Goal: Task Accomplishment & Management: Manage account settings

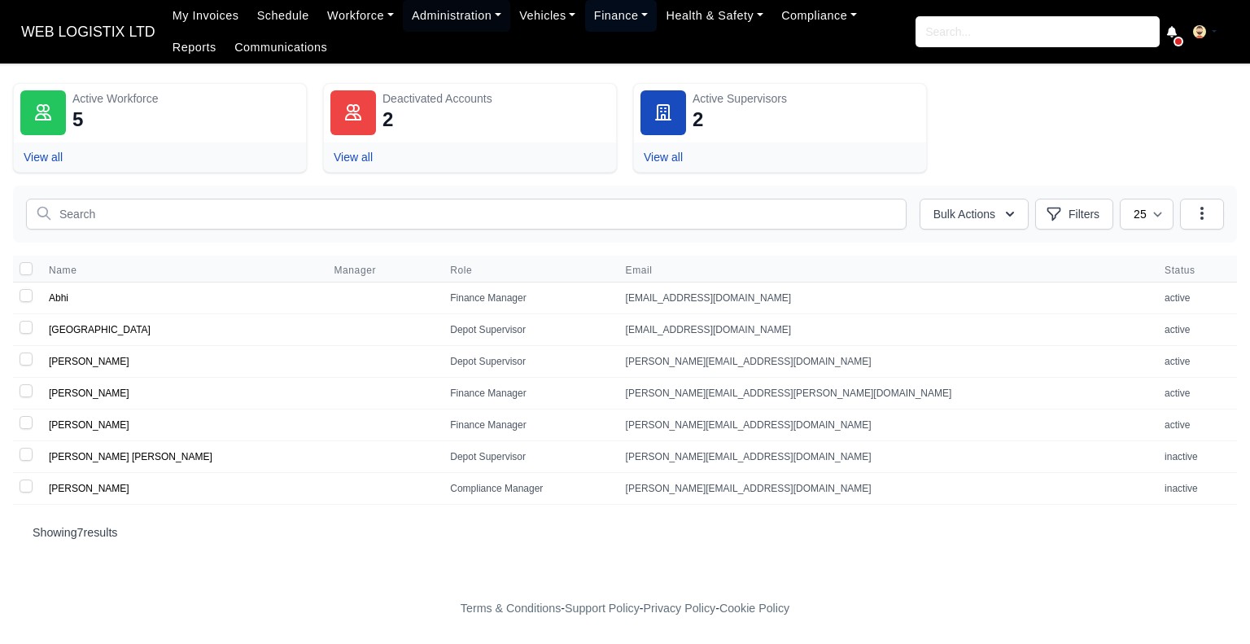
click at [615, 20] on link "Finance" at bounding box center [621, 16] width 72 height 32
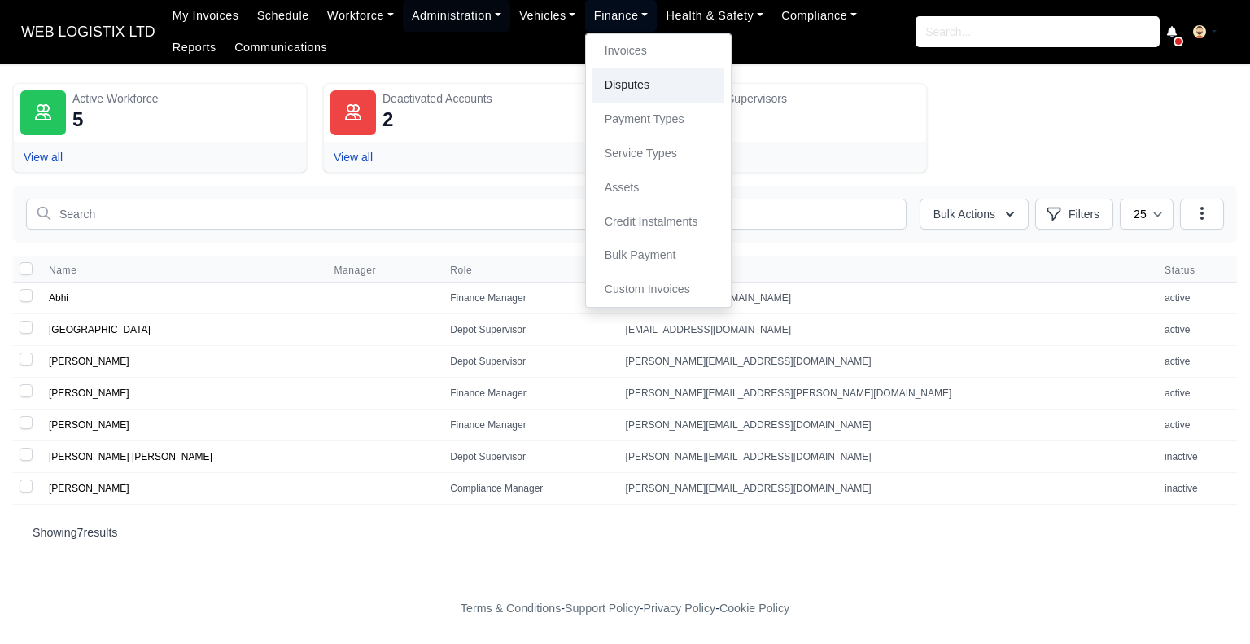
click at [648, 69] on link "Disputes" at bounding box center [658, 85] width 132 height 34
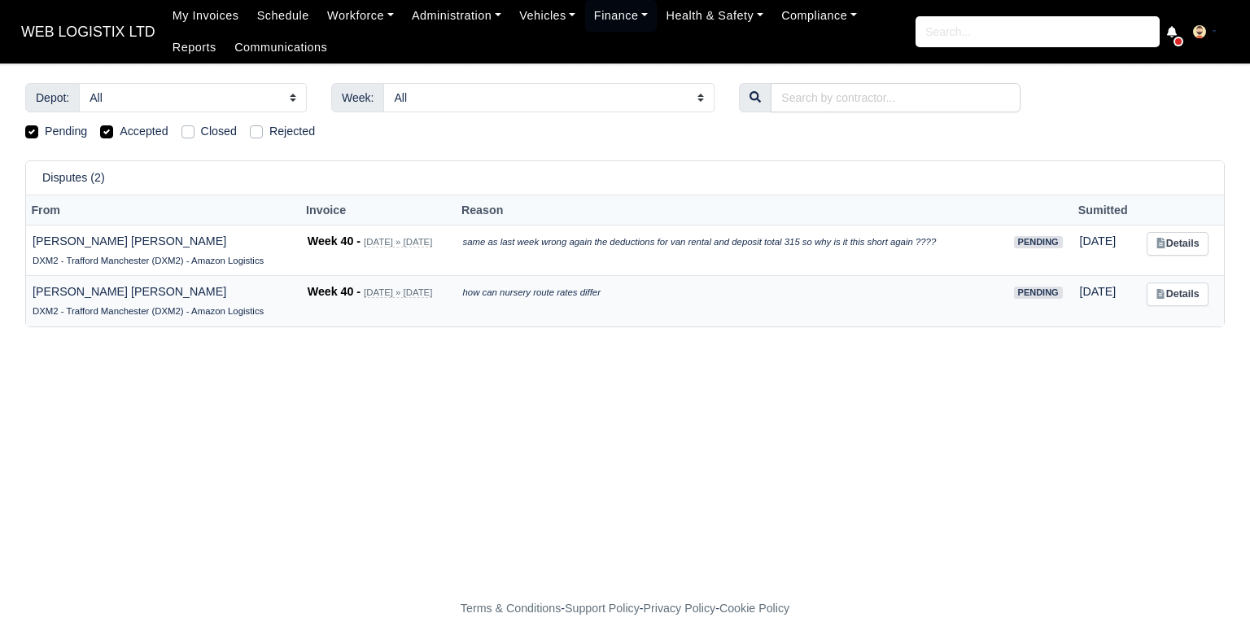
click at [524, 295] on icon "how can nursery route rates differ" at bounding box center [532, 292] width 138 height 10
click at [1190, 295] on link "Details" at bounding box center [1177, 294] width 61 height 24
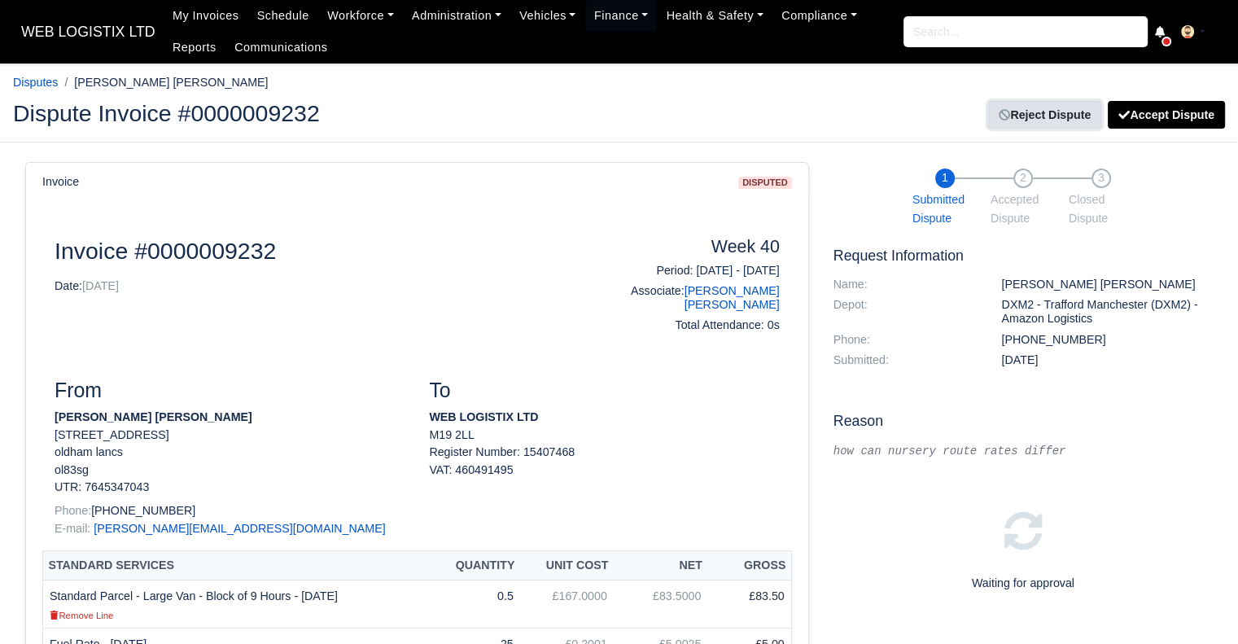
click at [1038, 107] on link "Reject Dispute" at bounding box center [1044, 115] width 113 height 28
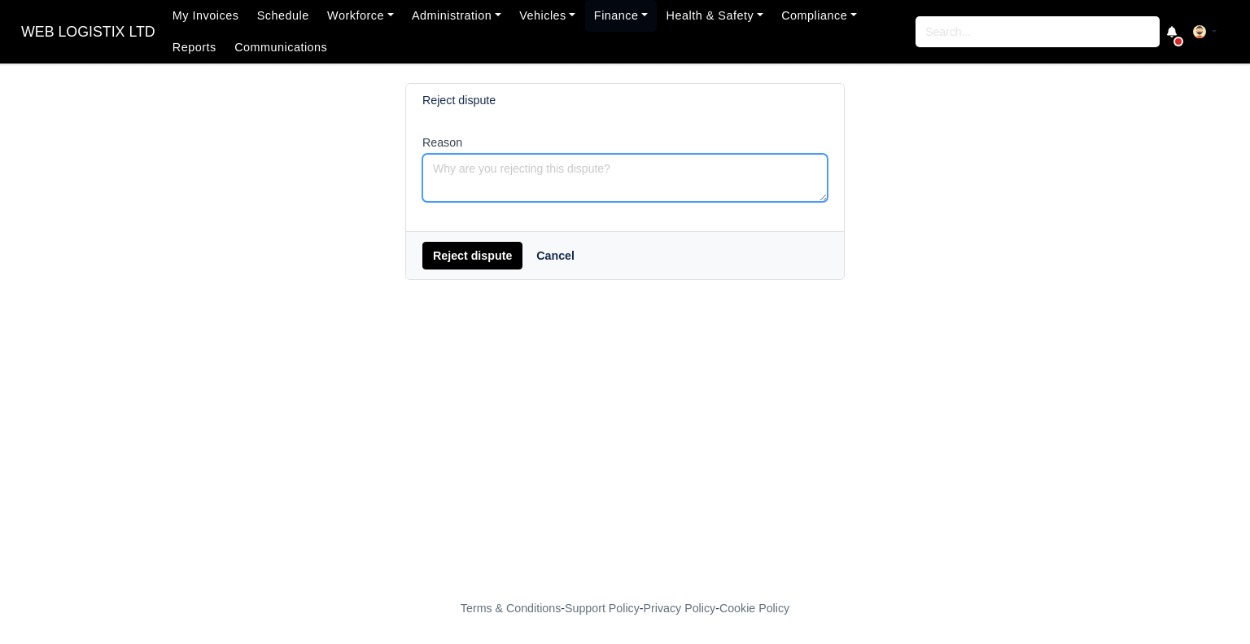
click at [508, 165] on textarea "Reason" at bounding box center [624, 178] width 405 height 48
type textarea "h"
type textarea "Hi Rates are same"
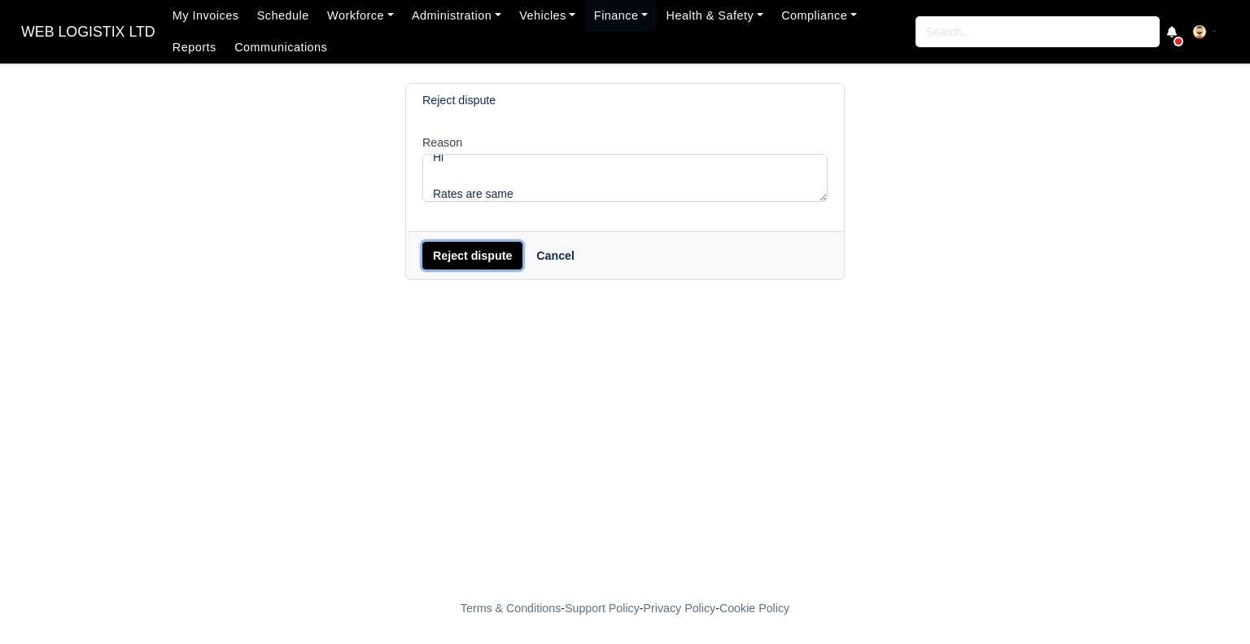
click at [487, 256] on button "Reject dispute" at bounding box center [472, 256] width 100 height 28
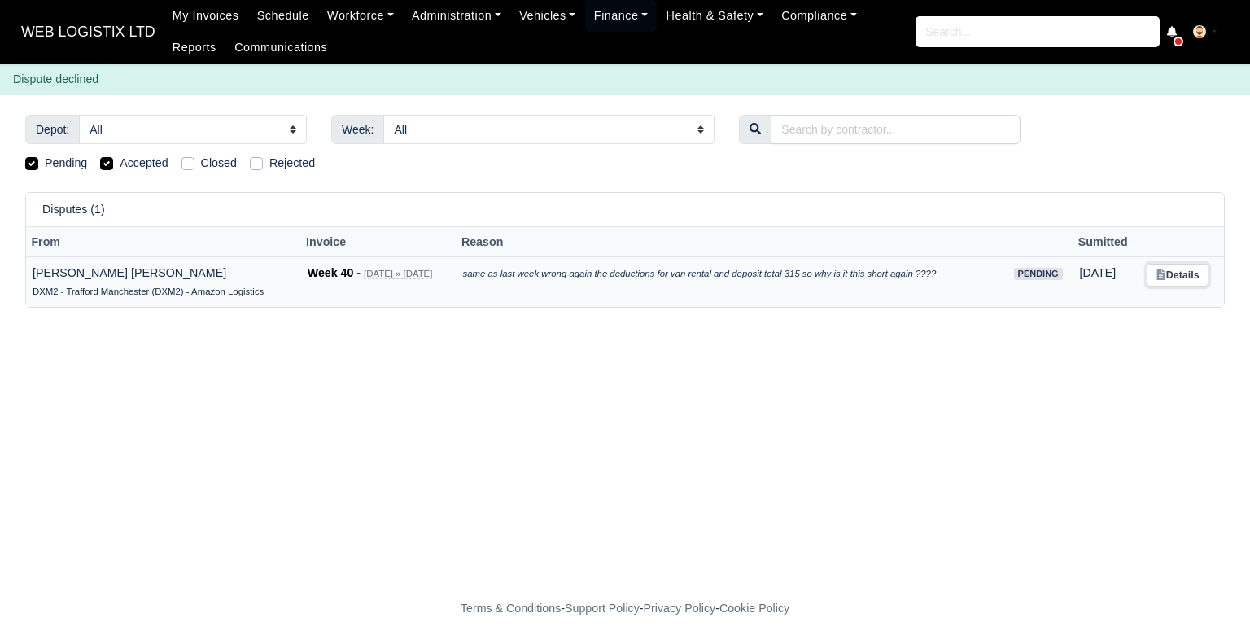
click at [1187, 268] on link "Details" at bounding box center [1177, 276] width 61 height 24
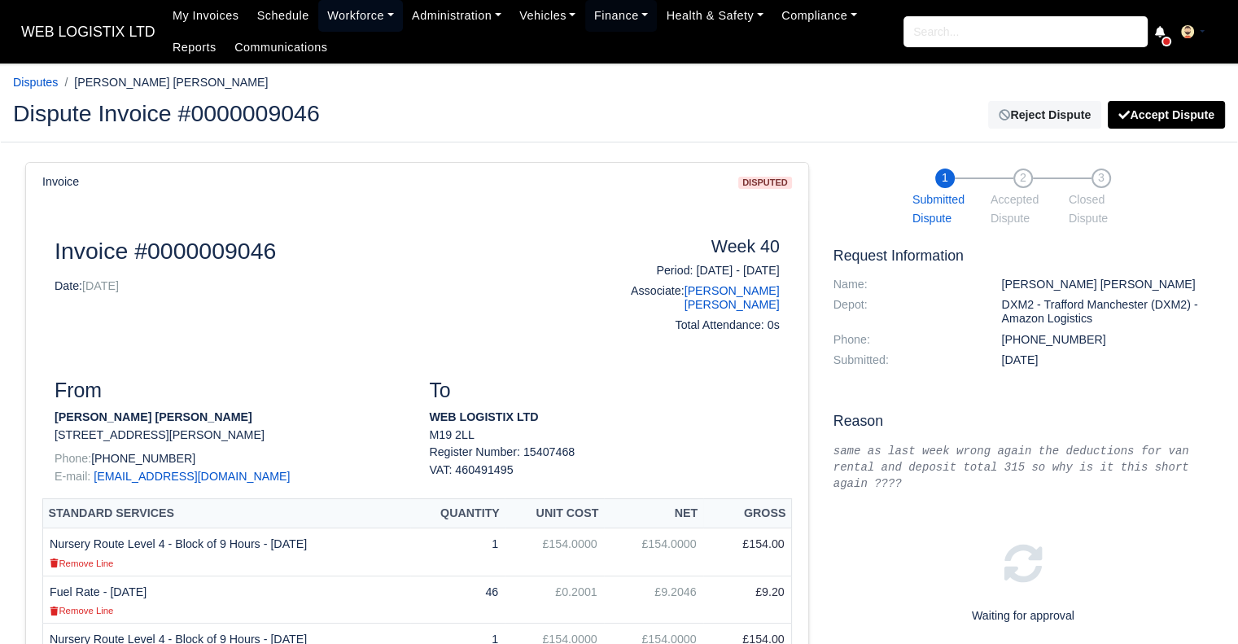
click at [336, 11] on link "Workforce" at bounding box center [360, 16] width 85 height 32
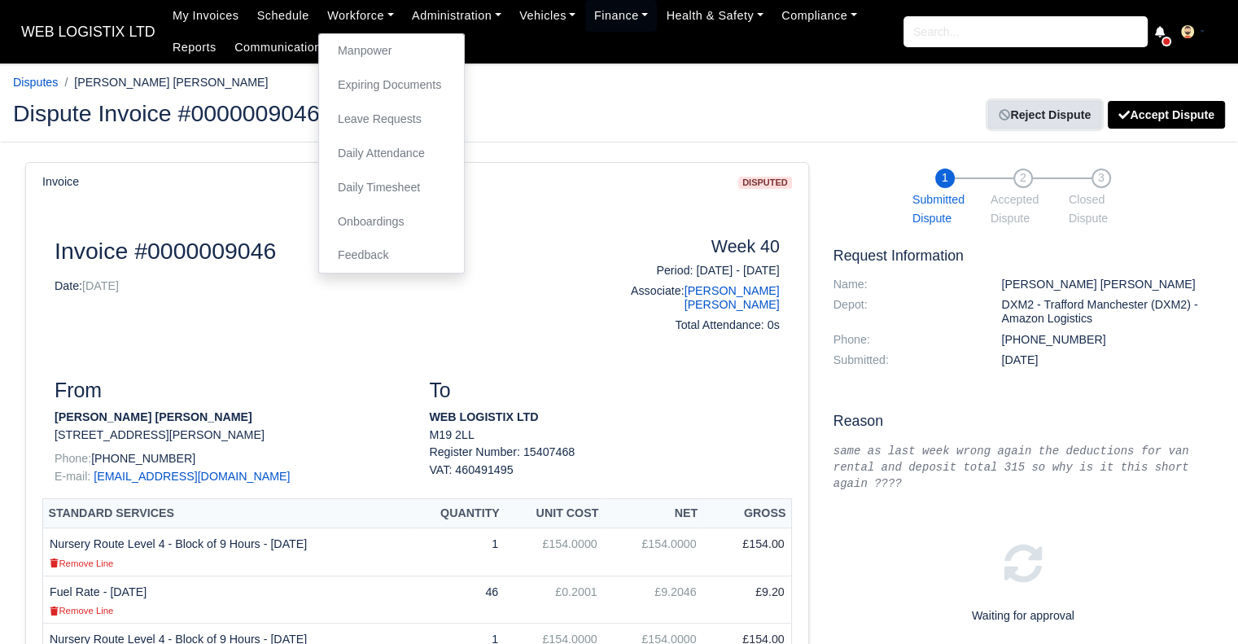
click at [1042, 103] on link "Reject Dispute" at bounding box center [1044, 115] width 113 height 28
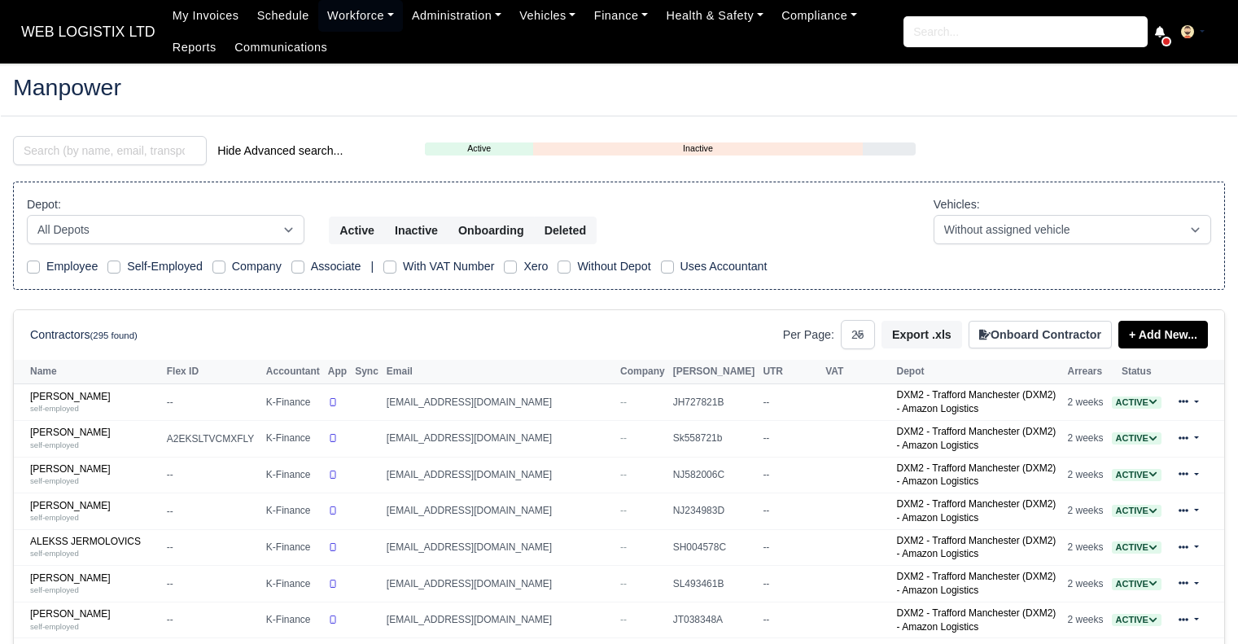
select select "25"
click at [61, 165] on div "Hide Advanced search..." at bounding box center [207, 152] width 412 height 33
click at [62, 151] on input "search" at bounding box center [110, 150] width 194 height 29
type input "kerr"
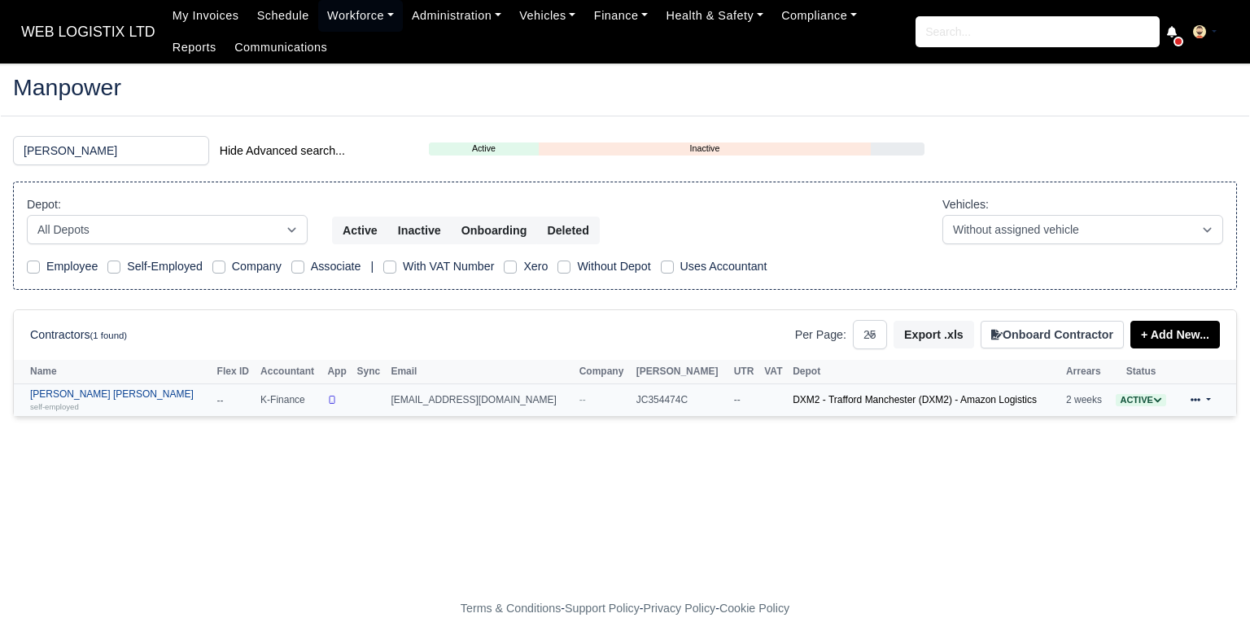
click at [70, 403] on small "self-employed" at bounding box center [54, 406] width 49 height 9
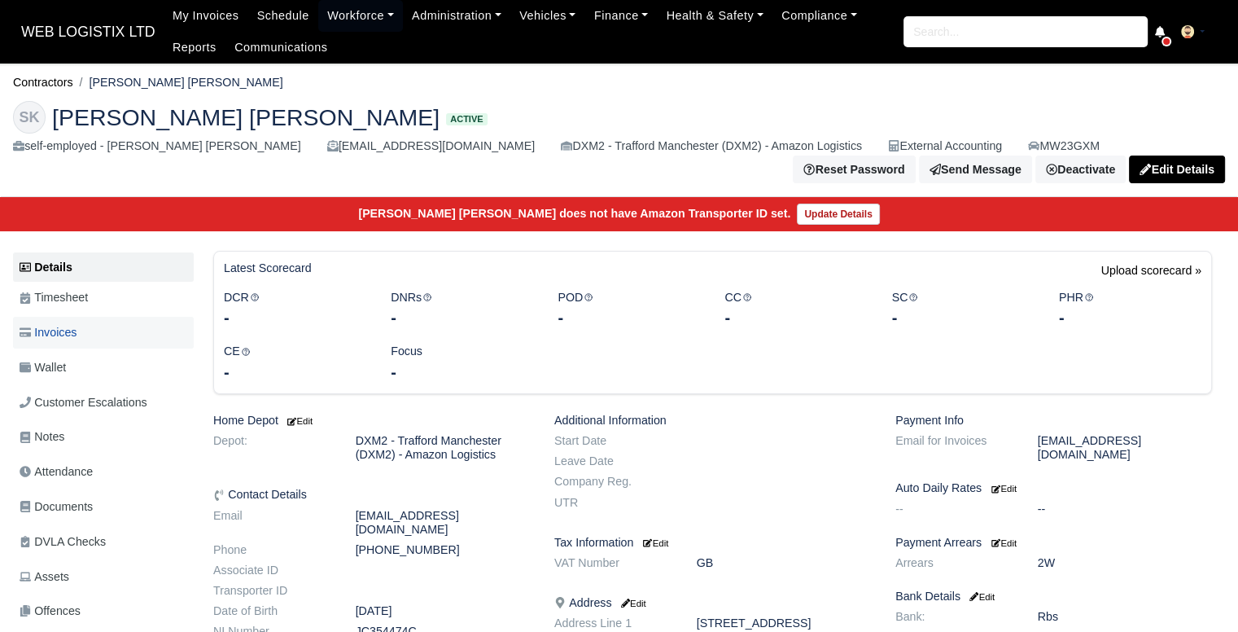
click at [101, 323] on link "Invoices" at bounding box center [103, 333] width 181 height 32
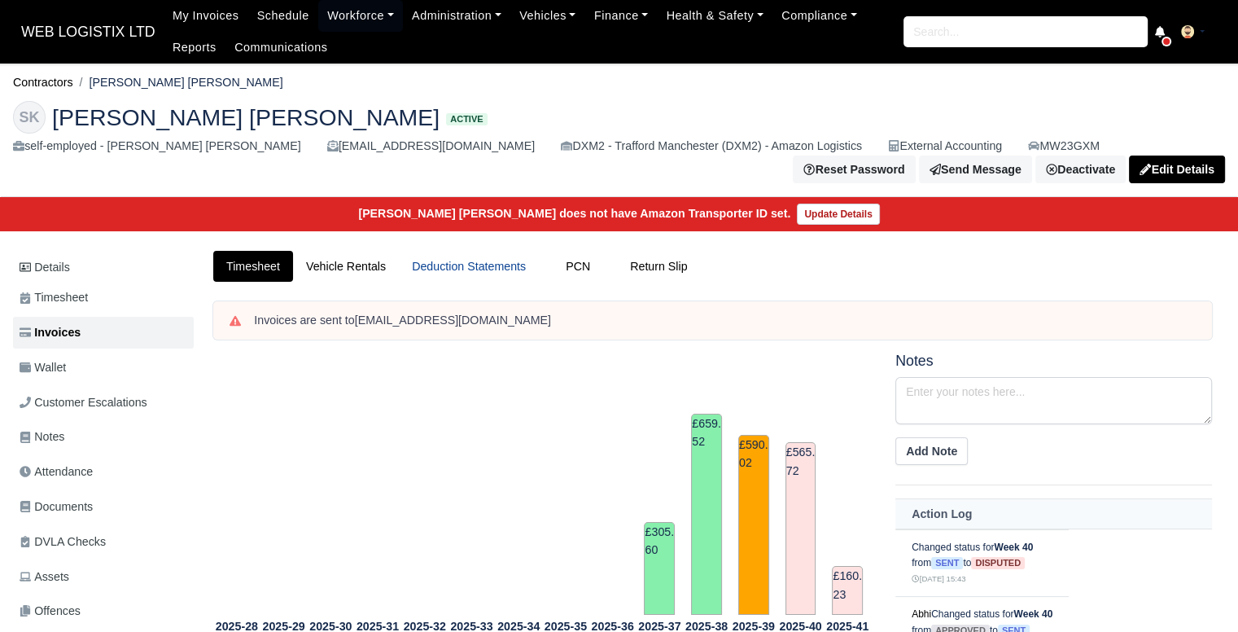
click at [471, 251] on link "Deduction Statements" at bounding box center [469, 267] width 140 height 32
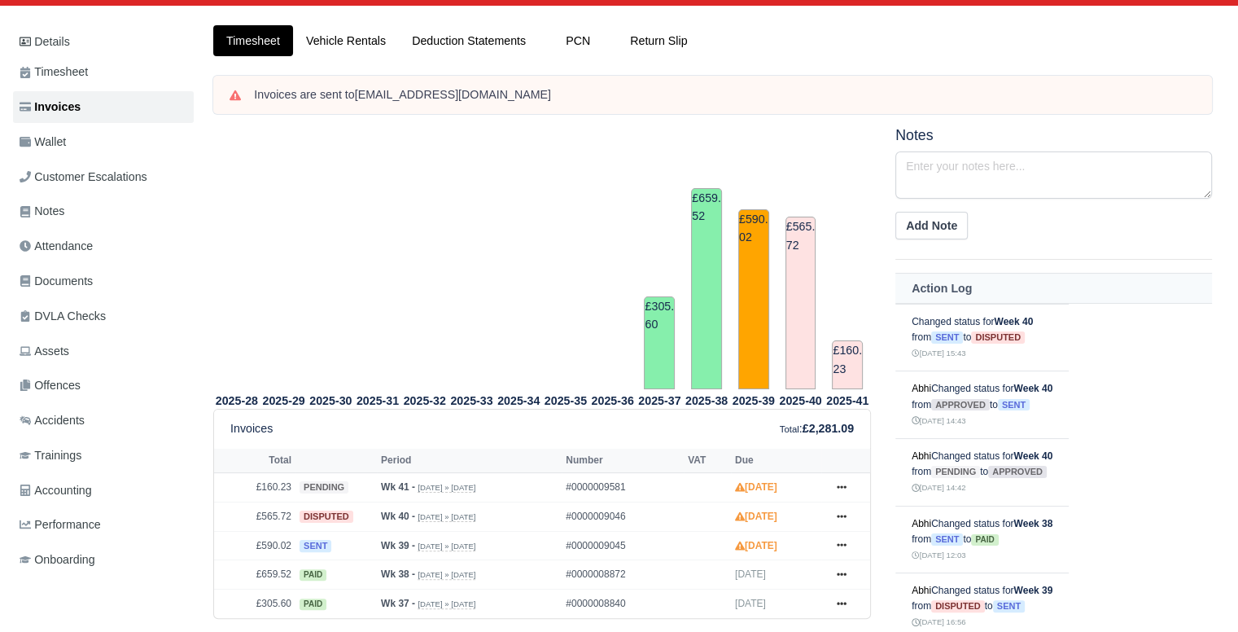
scroll to position [251, 0]
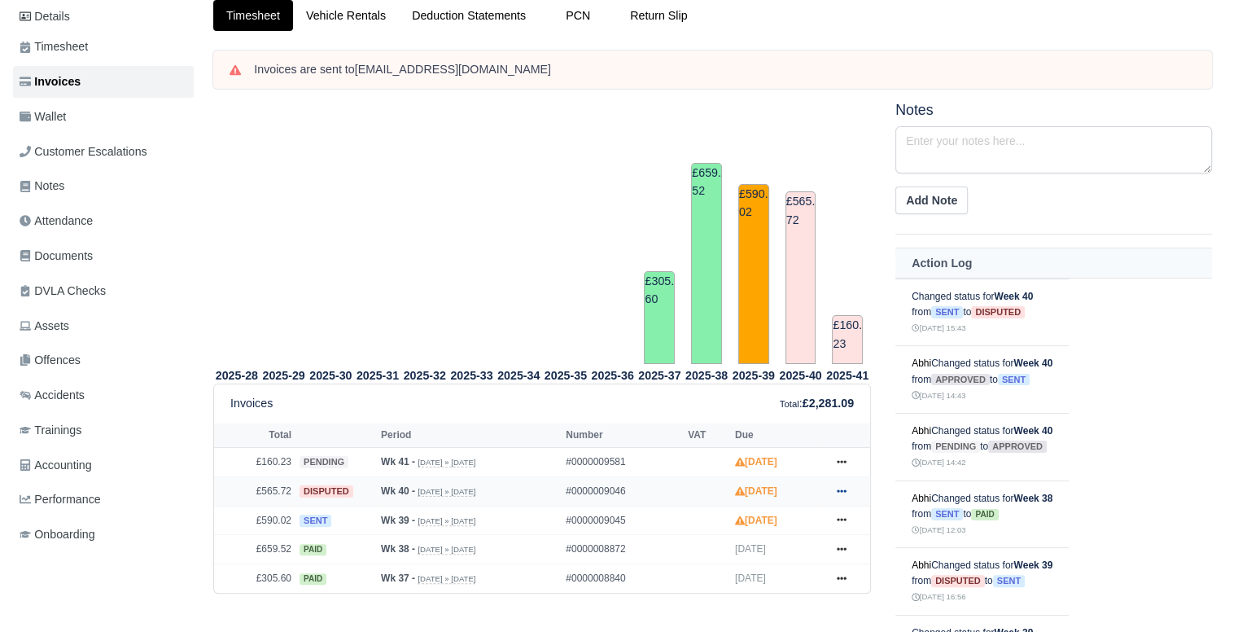
click at [846, 481] on link at bounding box center [841, 491] width 24 height 20
click at [820, 508] on link "Show Invoice" at bounding box center [780, 521] width 145 height 34
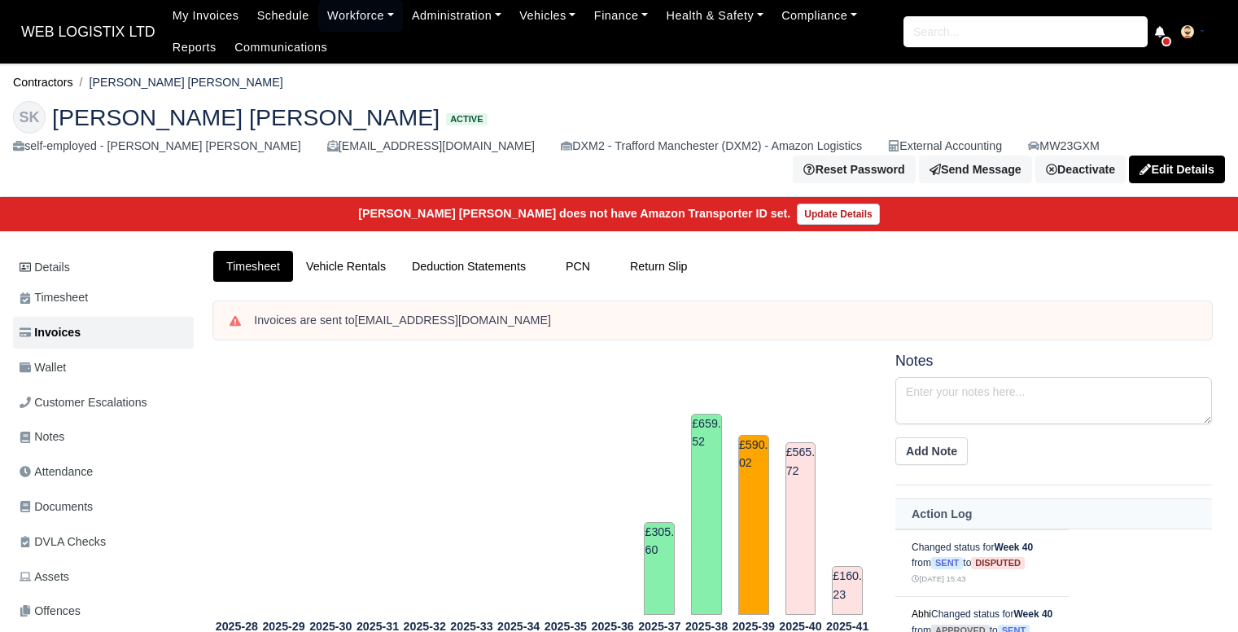
scroll to position [251, 0]
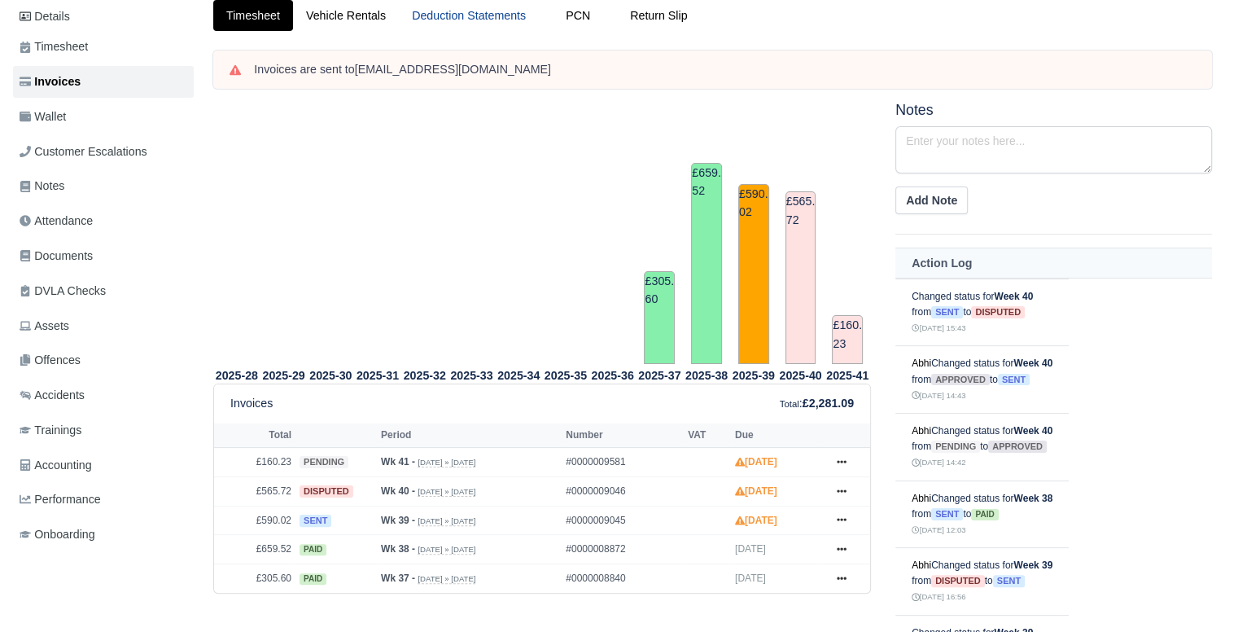
click at [512, 11] on link "Deduction Statements" at bounding box center [469, 16] width 140 height 32
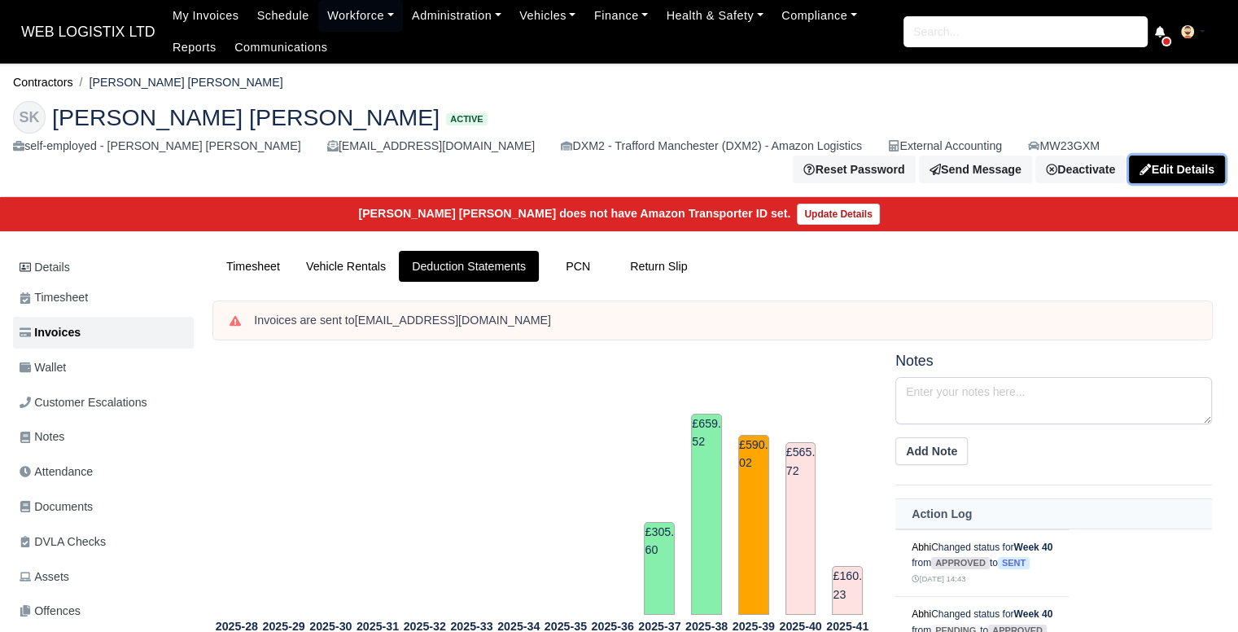
click at [1162, 155] on link "Edit Details" at bounding box center [1177, 169] width 96 height 28
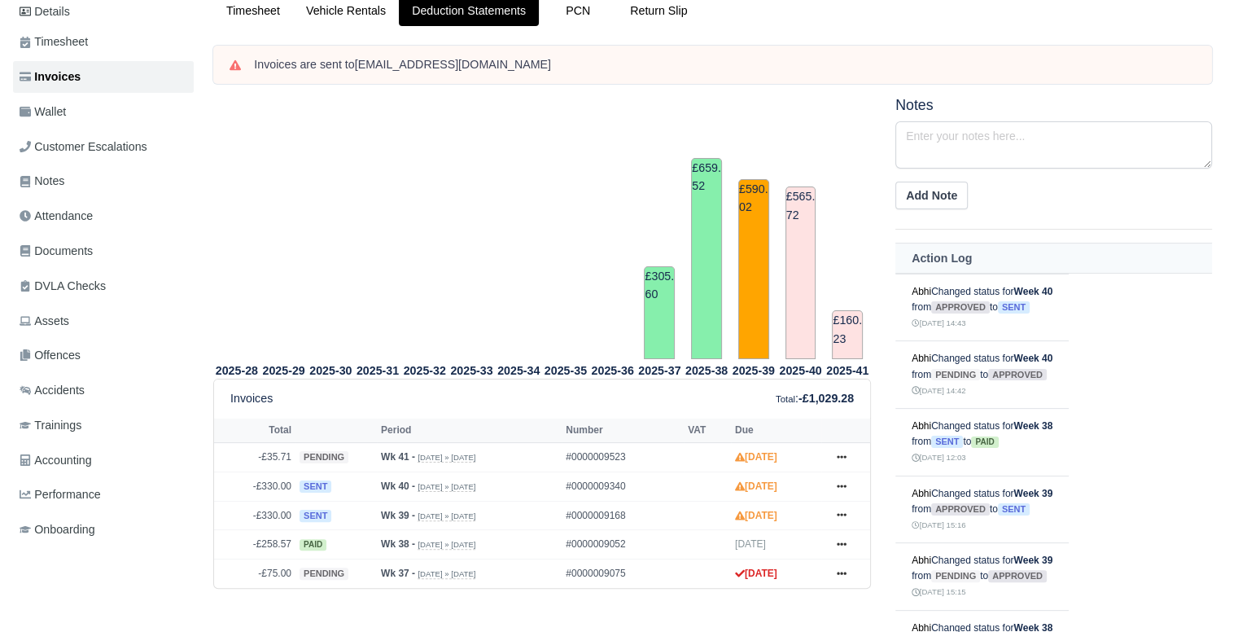
scroll to position [365, 0]
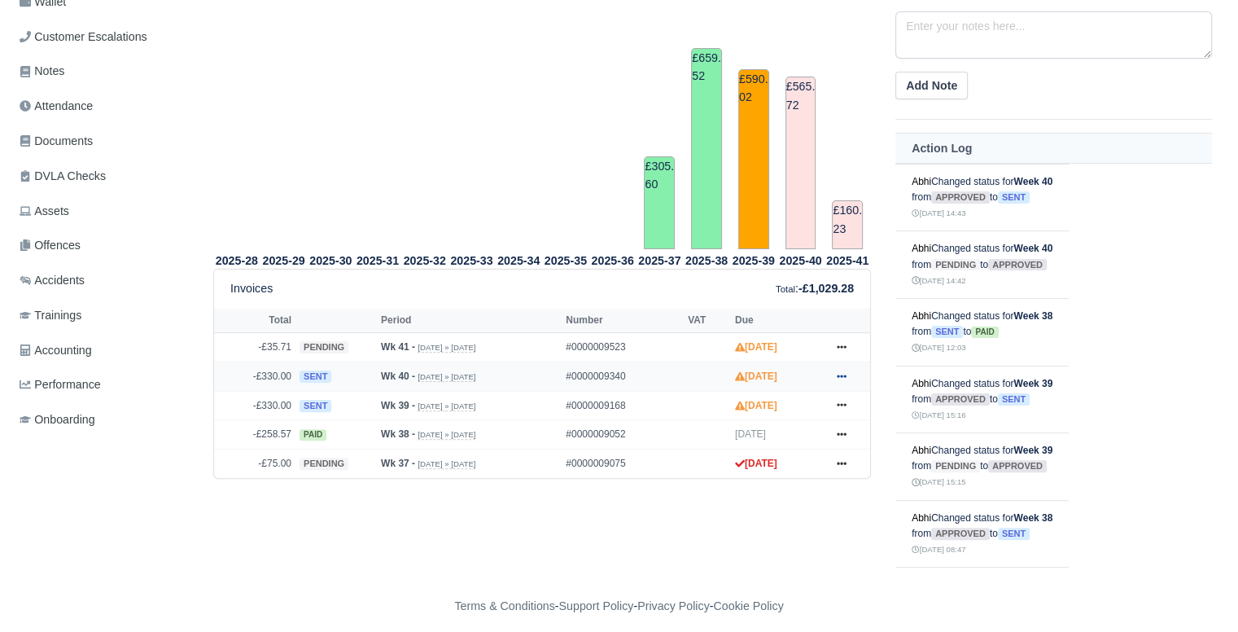
click at [842, 371] on icon at bounding box center [842, 376] width 10 height 10
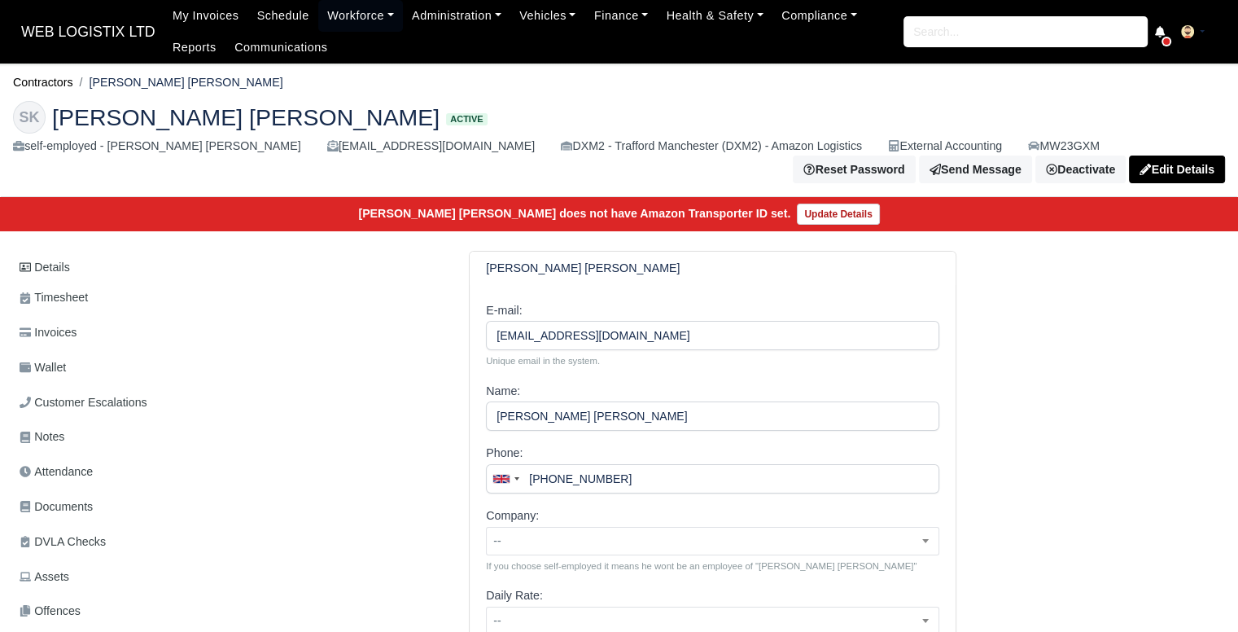
scroll to position [139, 0]
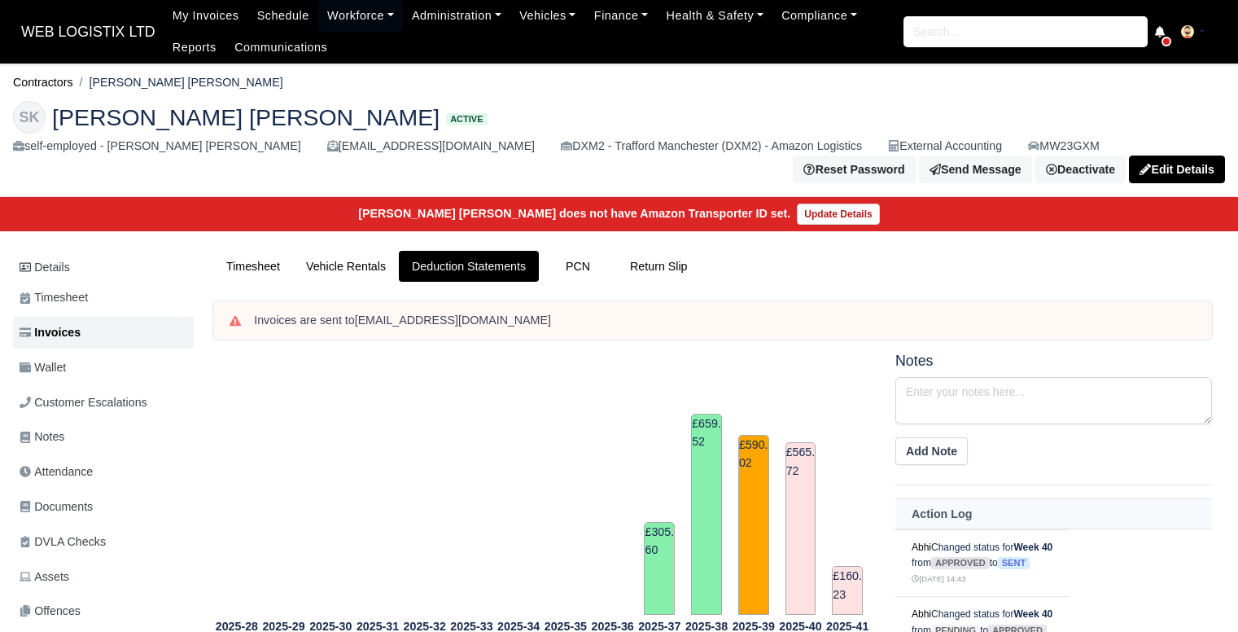
scroll to position [365, 0]
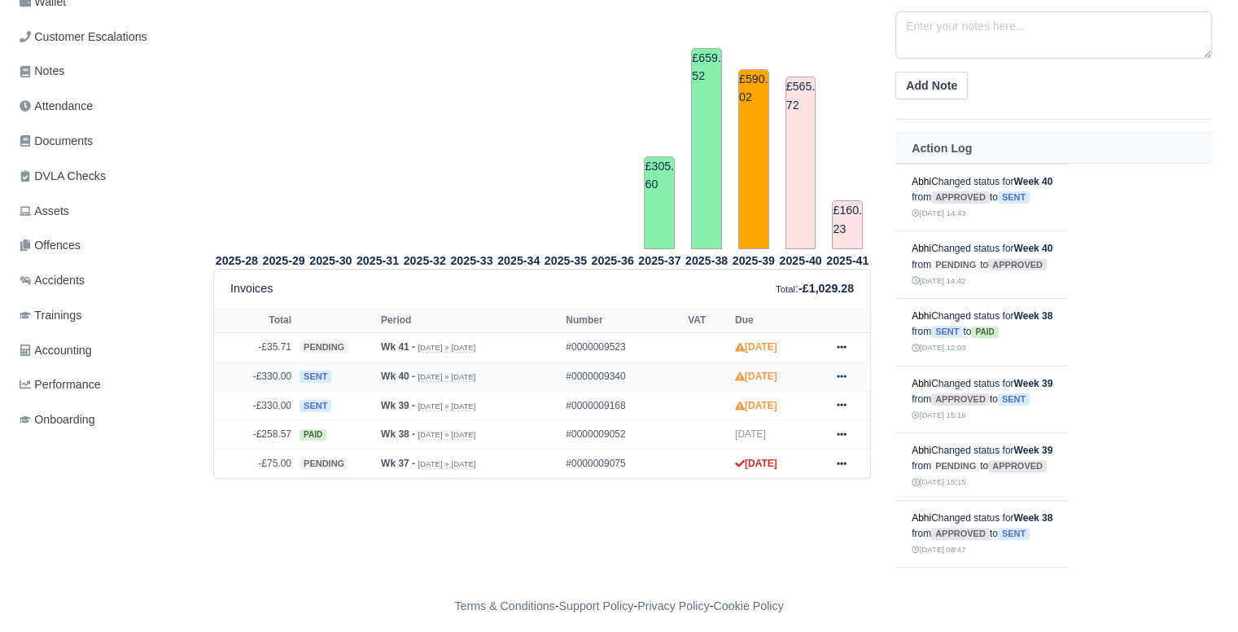
click at [839, 371] on icon at bounding box center [842, 376] width 10 height 10
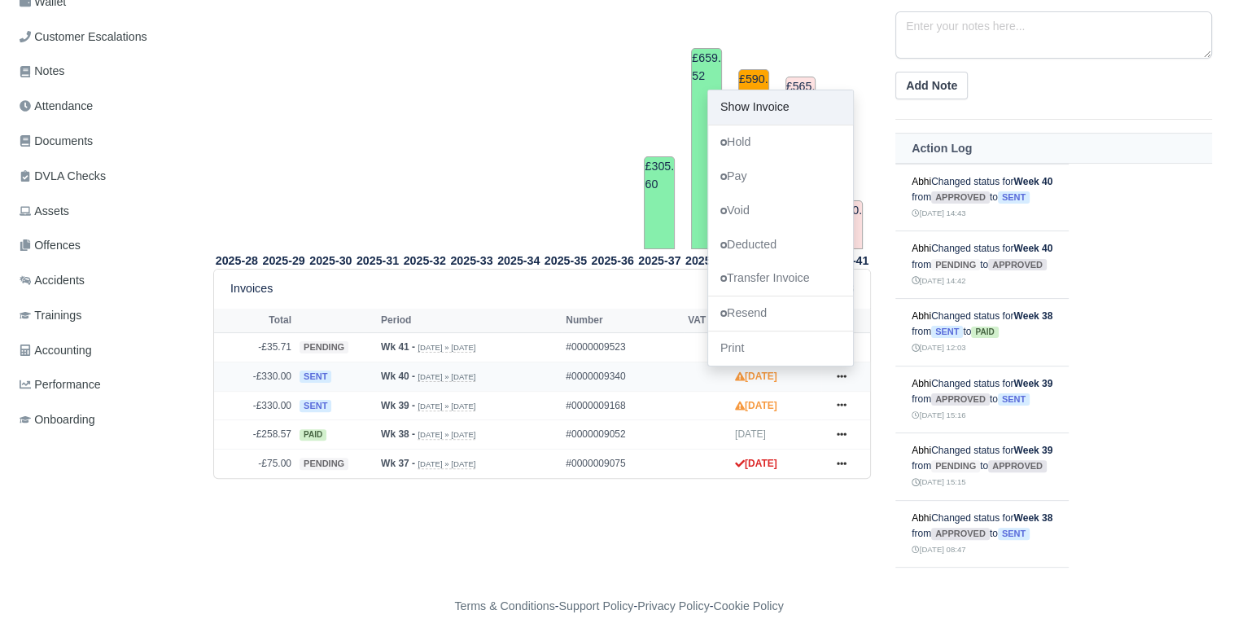
click at [759, 99] on link "Show Invoice" at bounding box center [780, 107] width 145 height 34
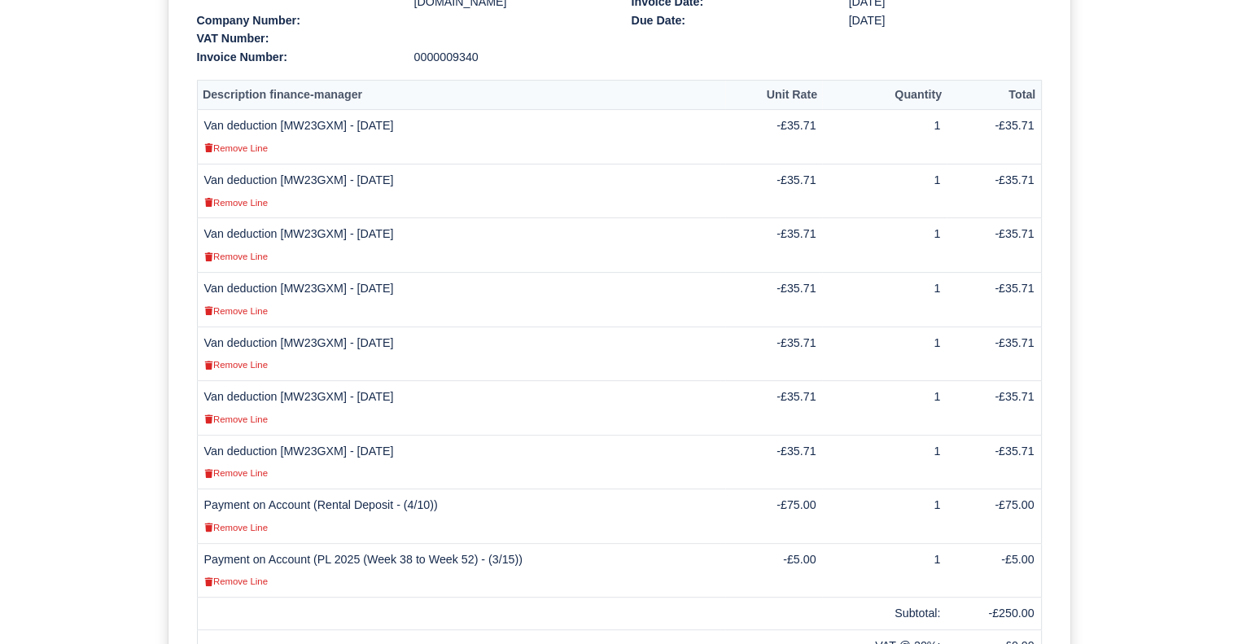
scroll to position [489, 0]
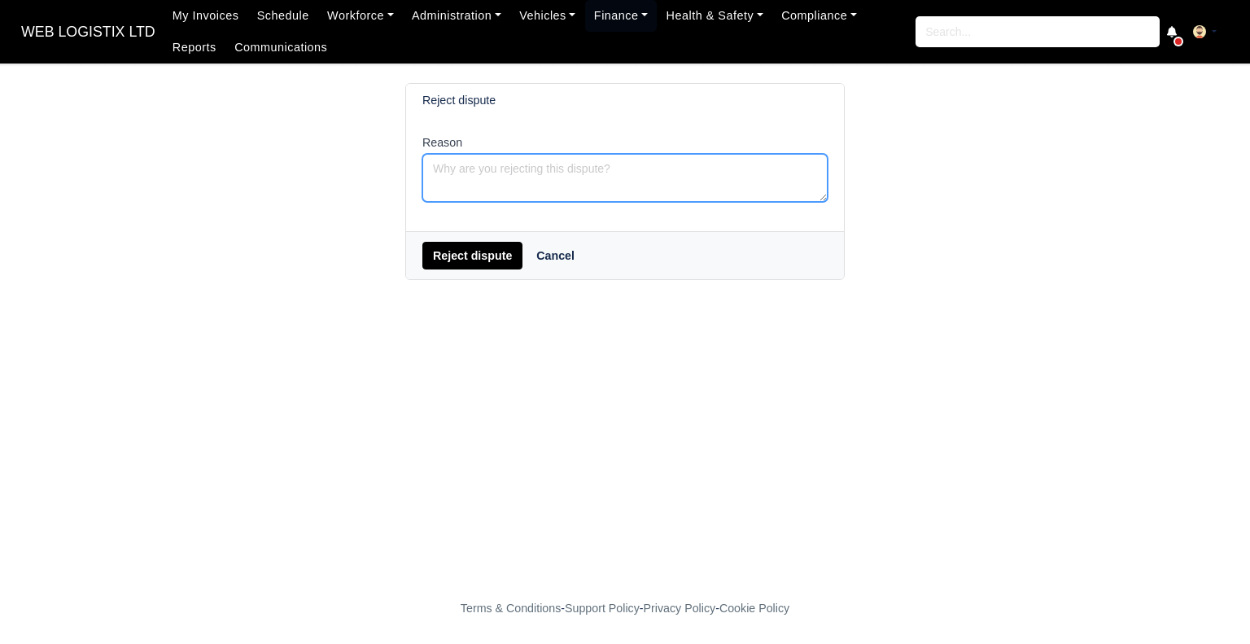
click at [687, 162] on textarea "Reason" at bounding box center [624, 178] width 405 height 48
type textarea "P"
type textarea "Hi Please speak to the rental company."
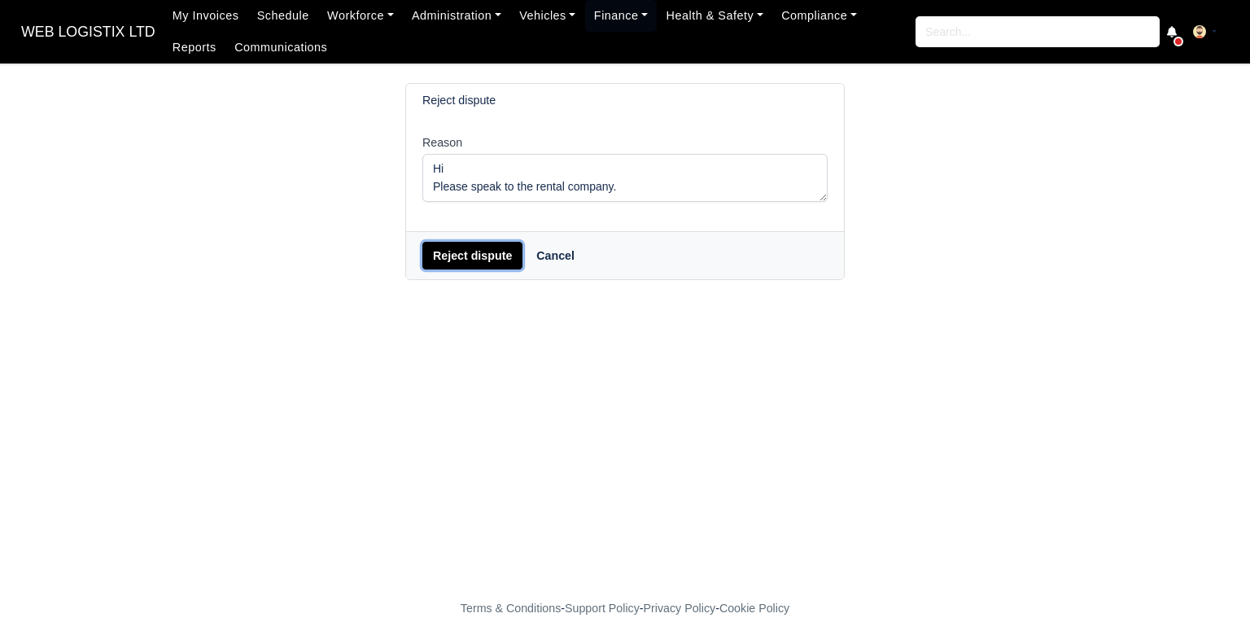
click at [431, 256] on button "Reject dispute" at bounding box center [472, 256] width 100 height 28
